Goal: Transaction & Acquisition: Obtain resource

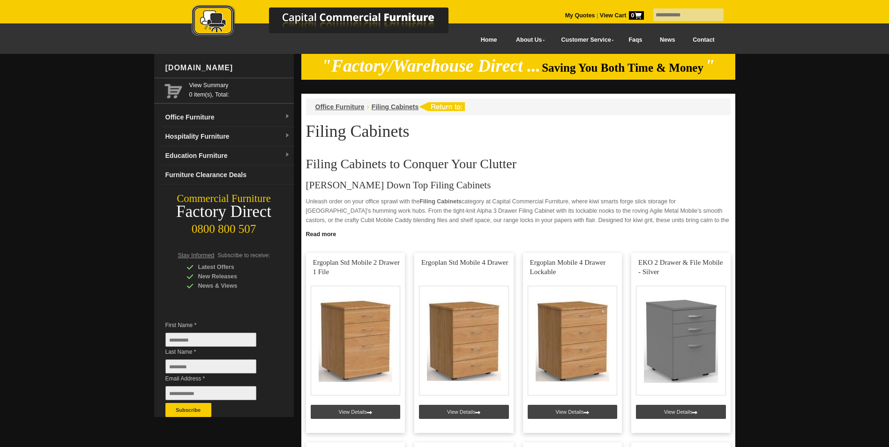
scroll to position [141, 0]
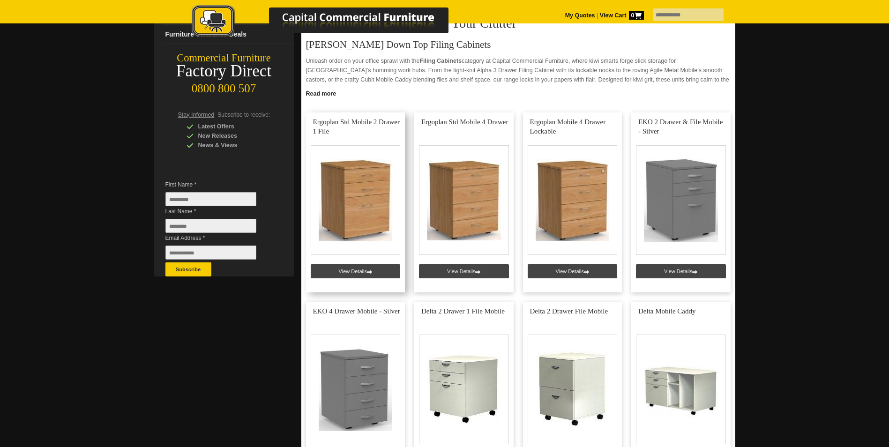
click at [362, 269] on link at bounding box center [355, 202] width 99 height 180
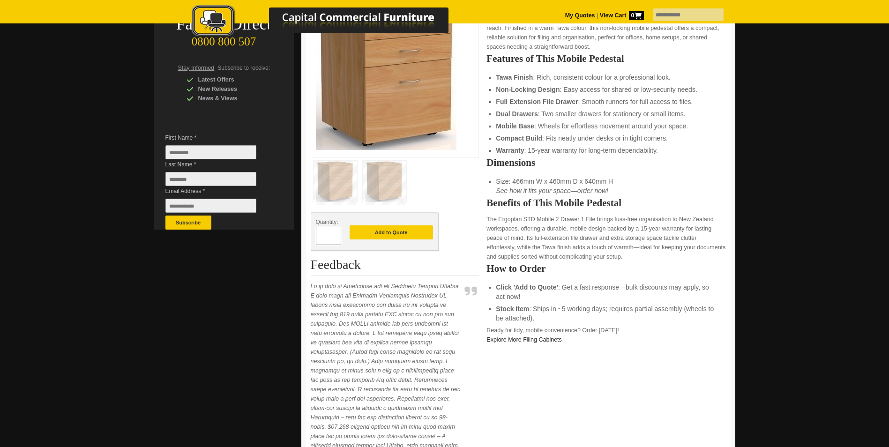
scroll to position [234, 0]
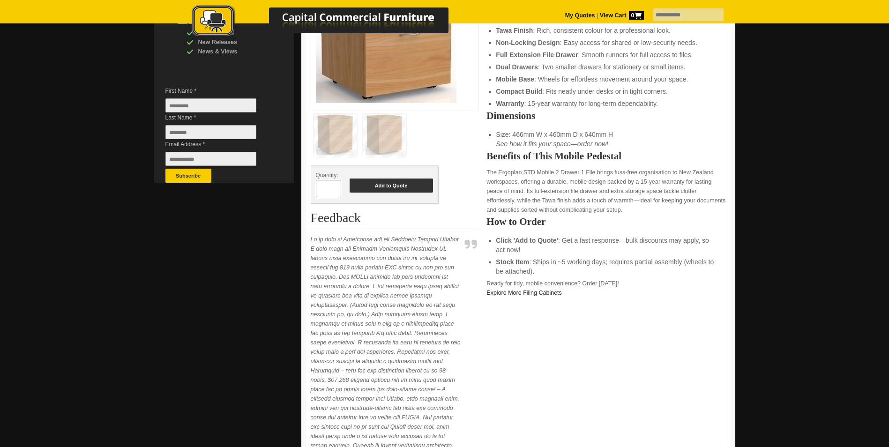
click at [393, 186] on button "Add to Quote" at bounding box center [390, 185] width 83 height 14
